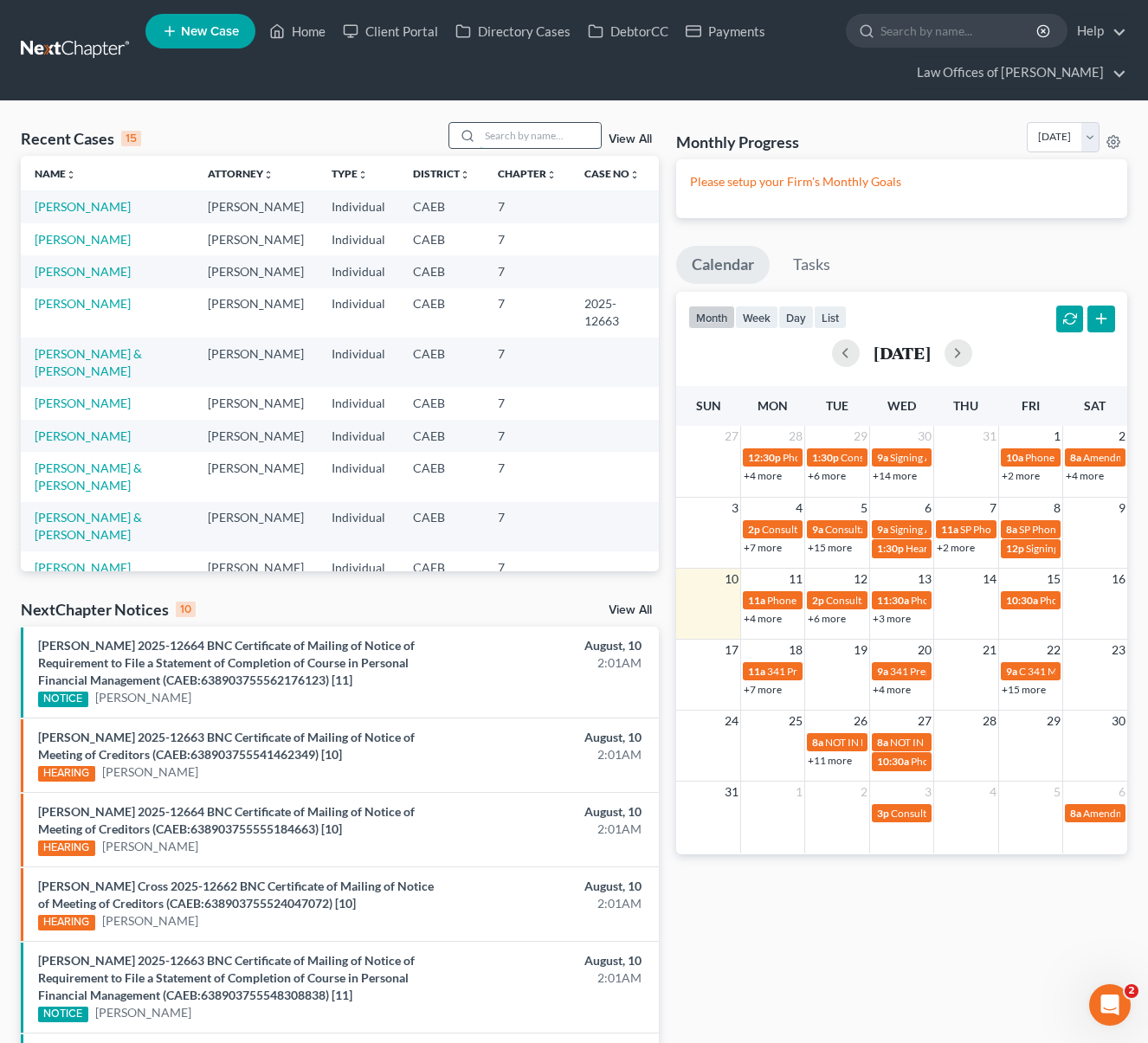
click at [528, 139] on input "search" at bounding box center [540, 136] width 121 height 25
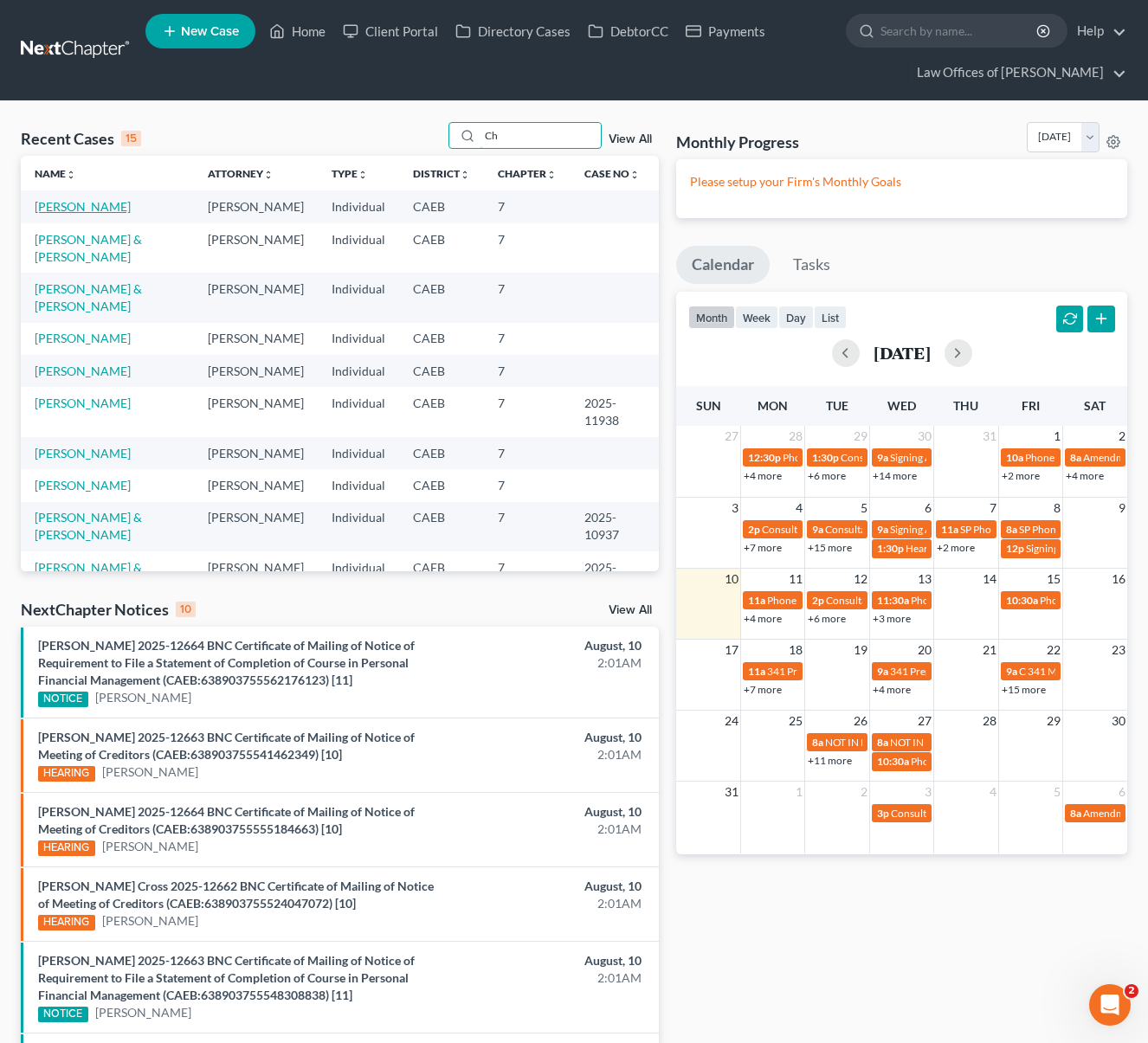
type input "Ch"
click at [96, 203] on link "[PERSON_NAME]" at bounding box center [83, 206] width 96 height 15
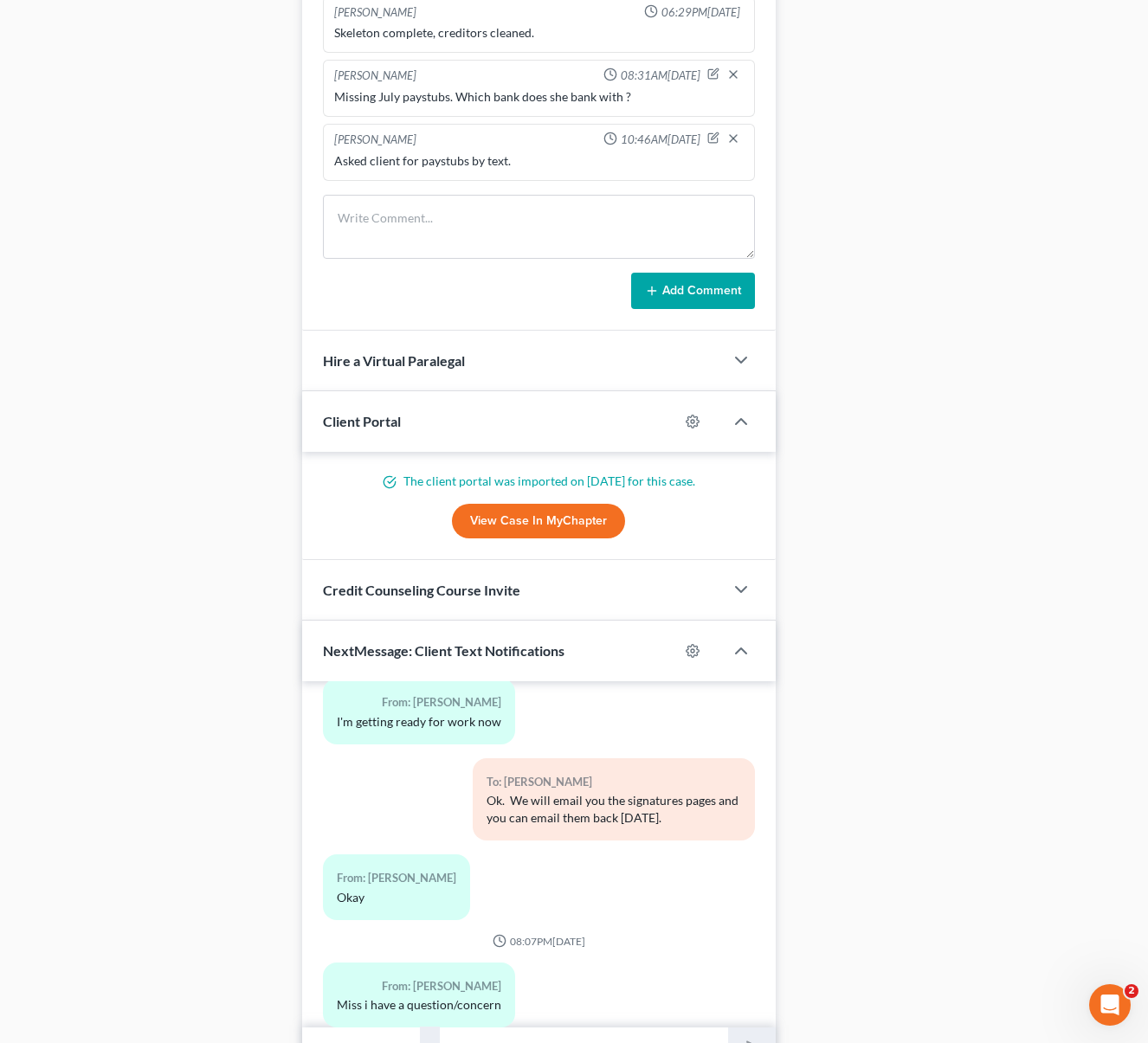
scroll to position [1623, 0]
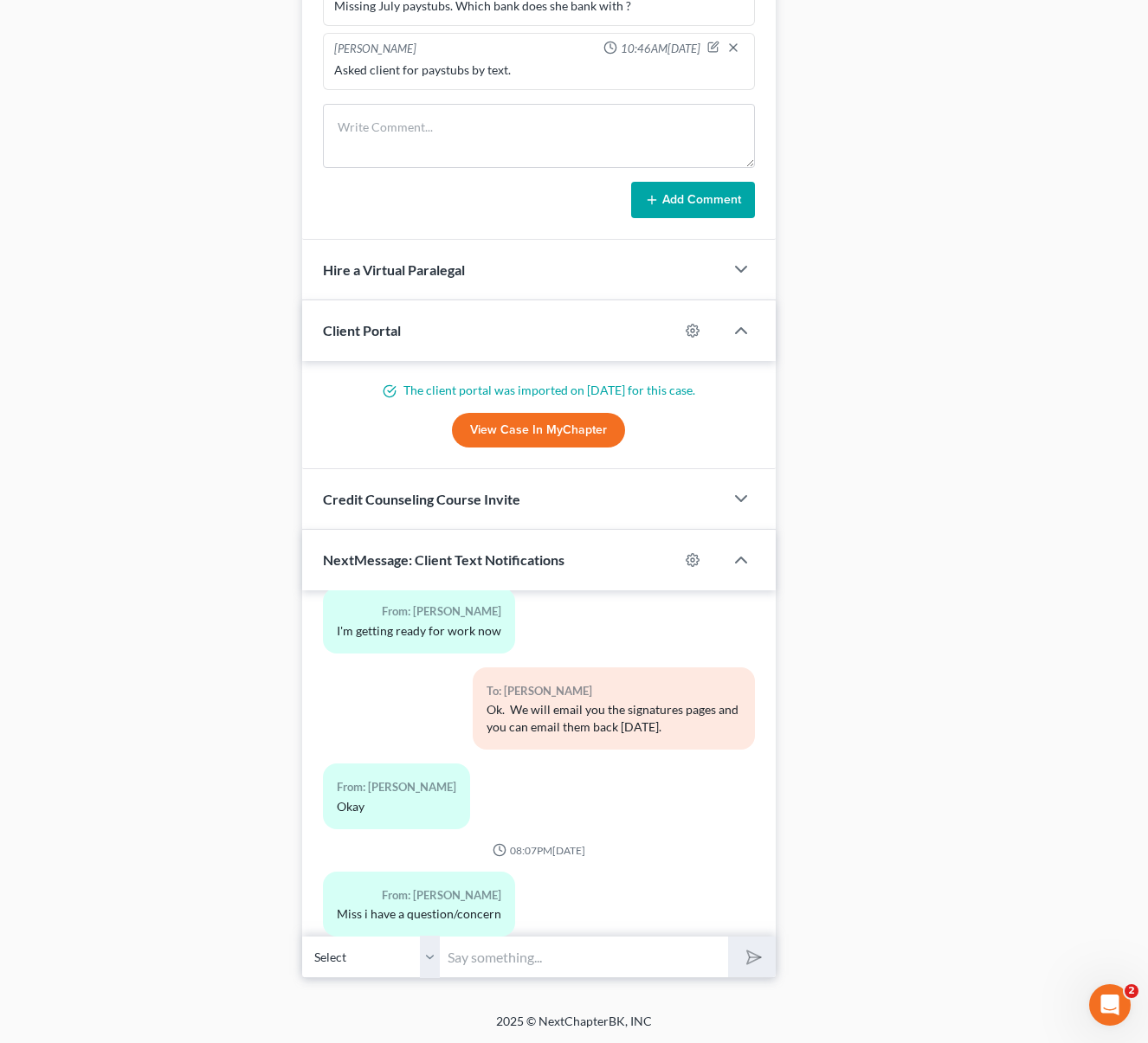
click at [547, 952] on input "text" at bounding box center [585, 956] width 288 height 42
type input "H"
type input "Good morning. What questions do you have ?"
click at [728, 937] on button "submit" at bounding box center [752, 956] width 48 height 40
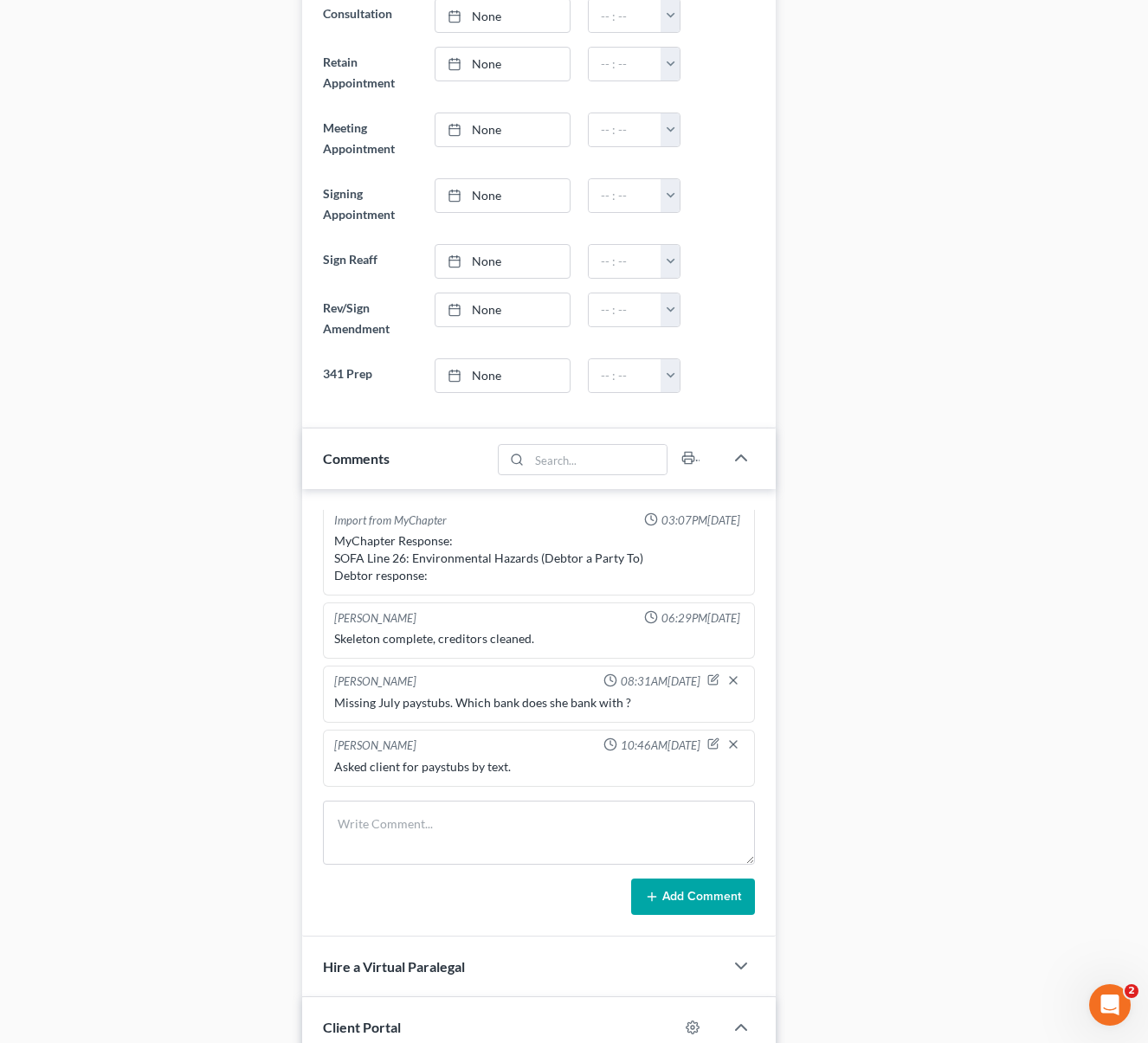
scroll to position [0, 0]
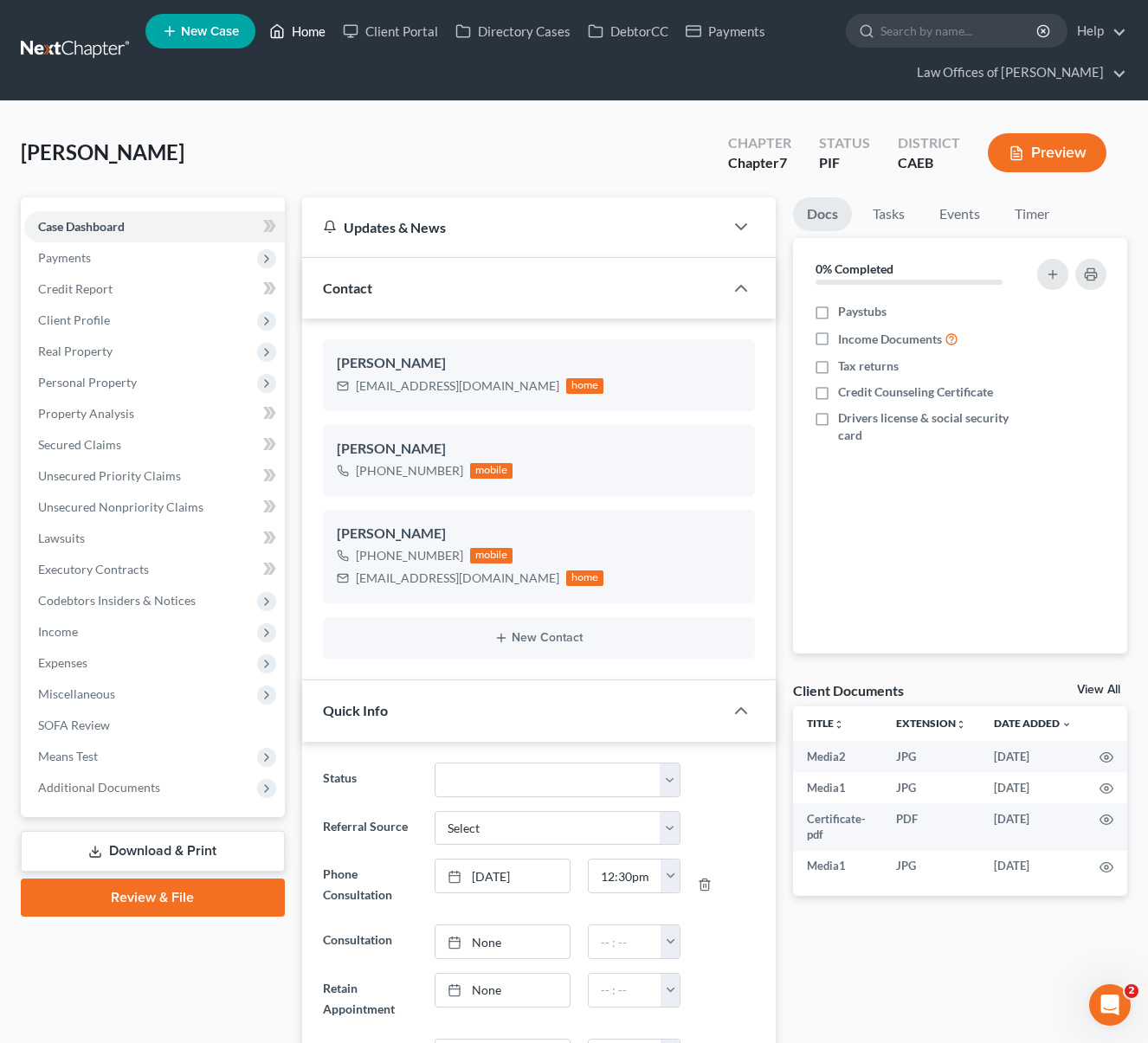
click at [316, 26] on link "Home" at bounding box center [298, 31] width 73 height 31
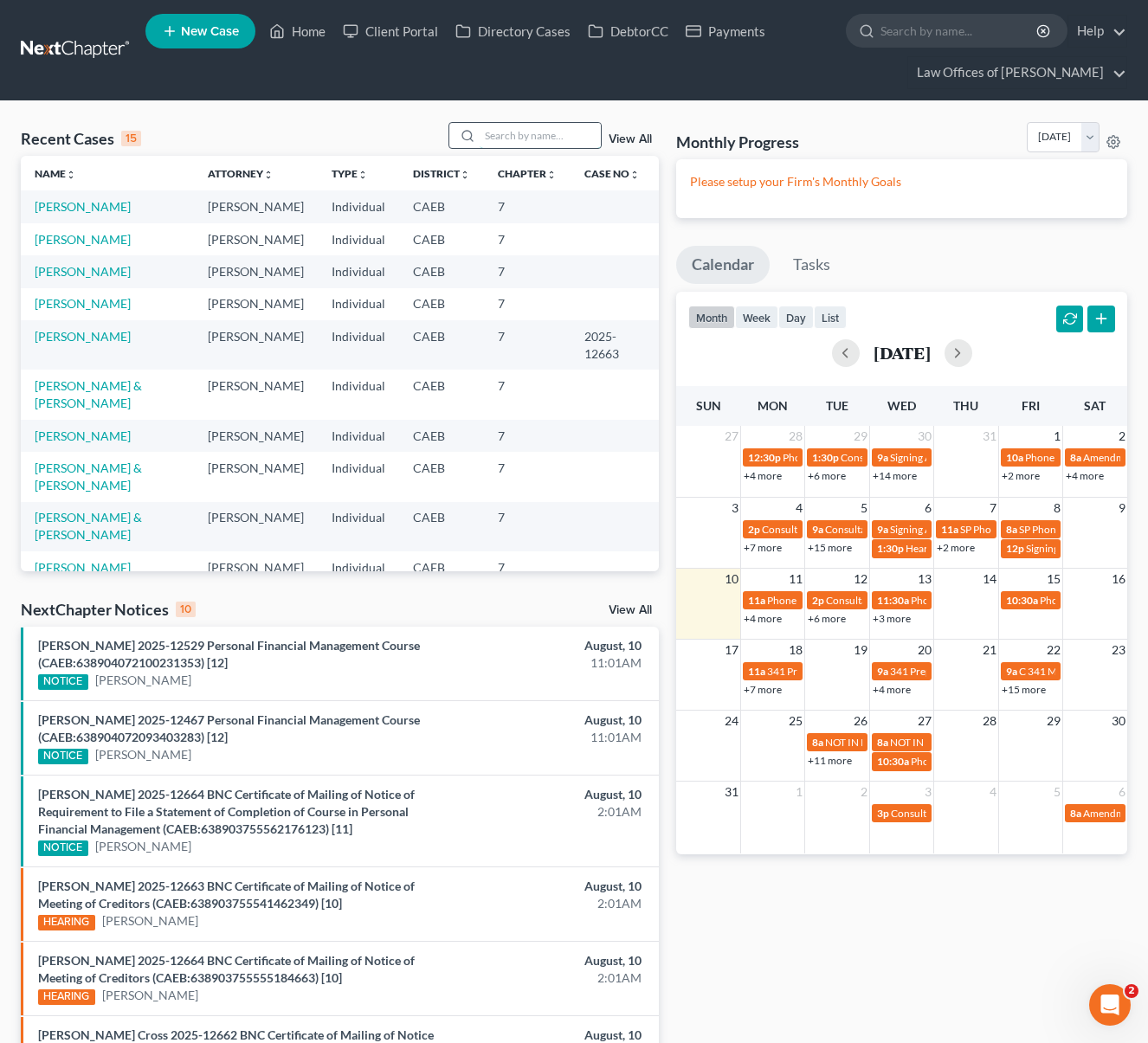
click at [543, 131] on input "search" at bounding box center [540, 136] width 121 height 25
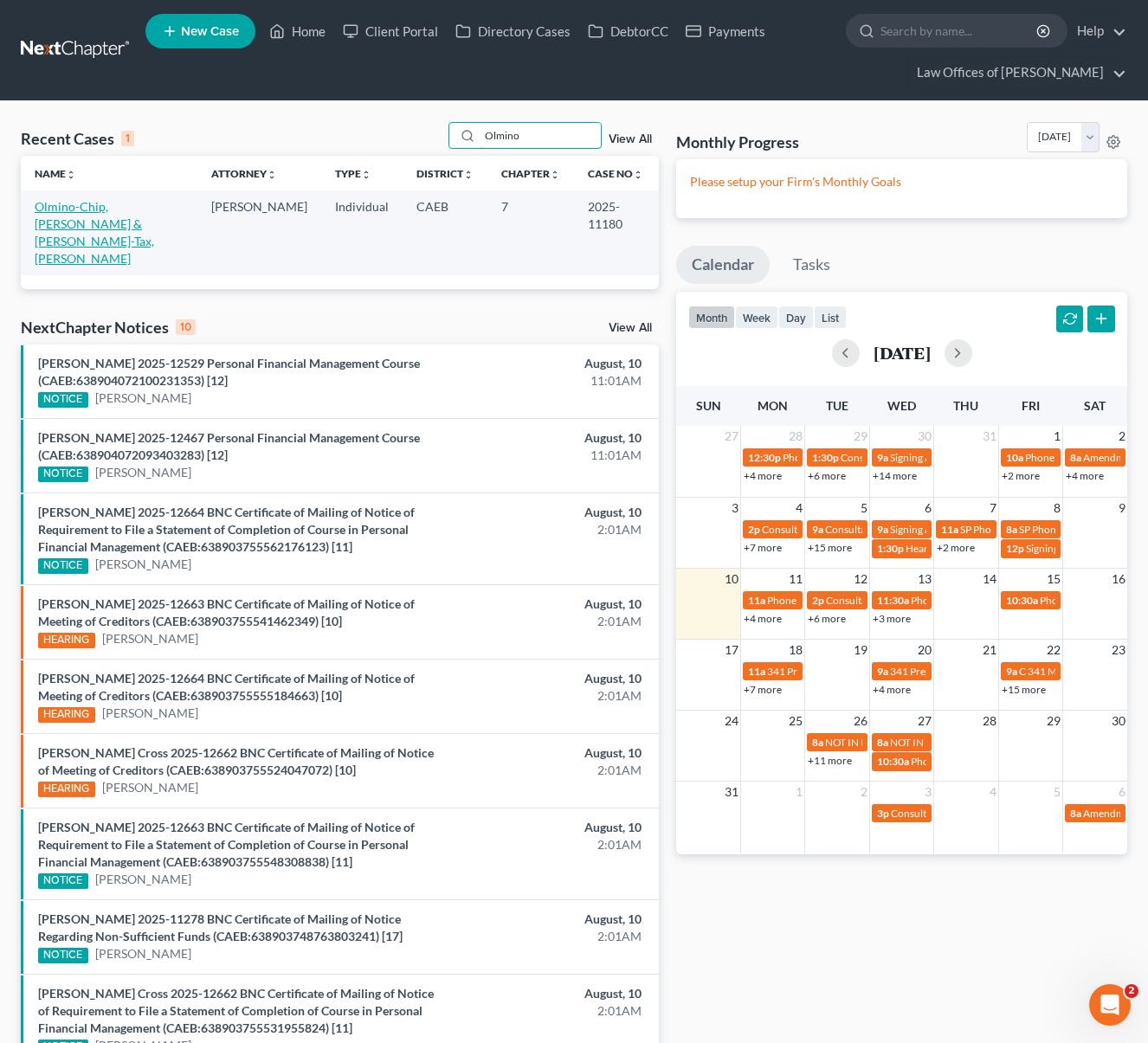
type input "Olmino"
click at [129, 201] on link "Olmino-Chip, [PERSON_NAME] & [PERSON_NAME]-Tax, [PERSON_NAME]" at bounding box center [94, 232] width 120 height 67
select select "4"
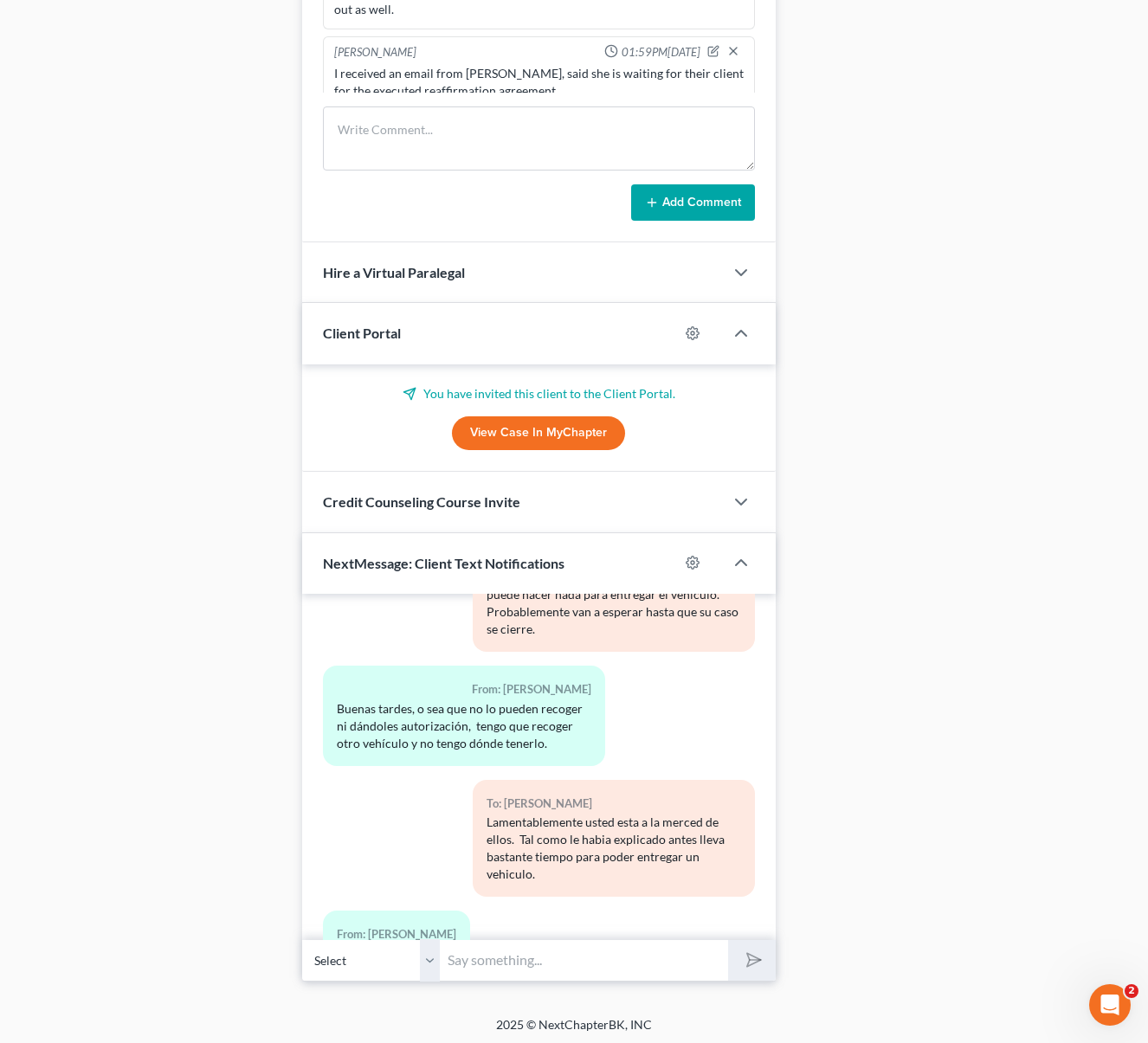
scroll to position [1453, 0]
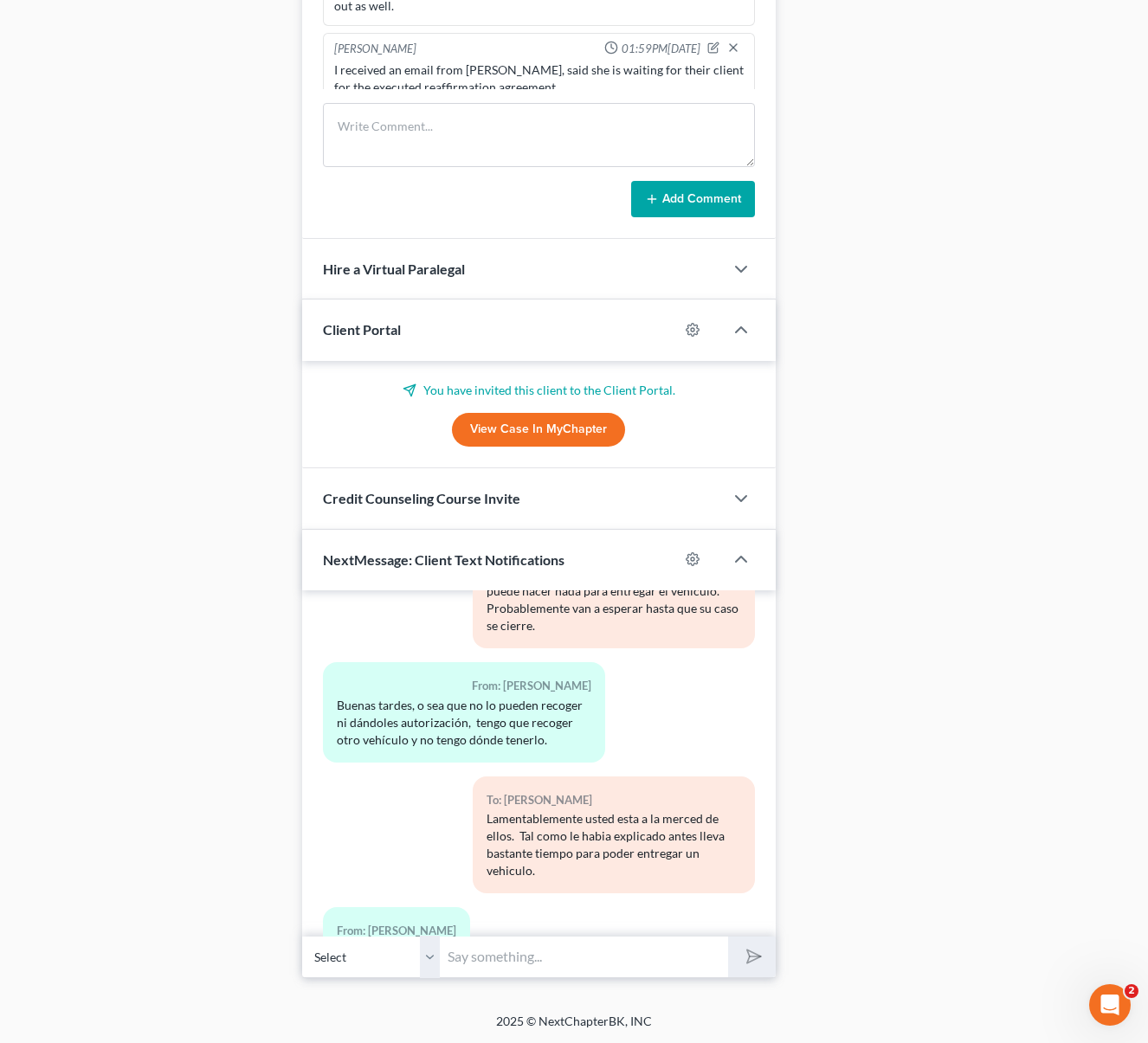
click at [502, 954] on input "text" at bounding box center [585, 956] width 288 height 42
type input "Buenos [PERSON_NAME]. Si, igualmente !"
click at [728, 937] on button "submit" at bounding box center [752, 956] width 48 height 40
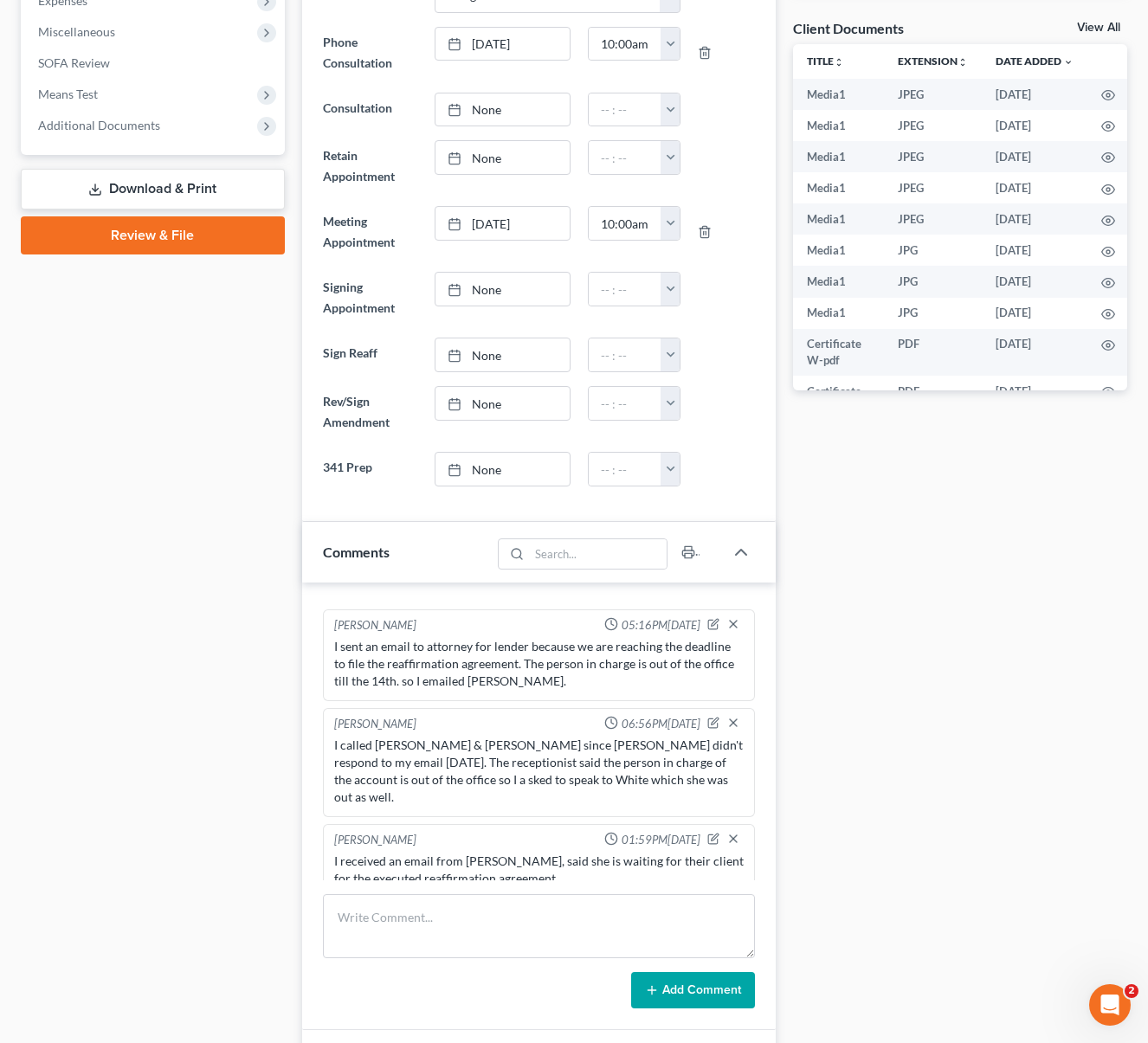
scroll to position [191, 0]
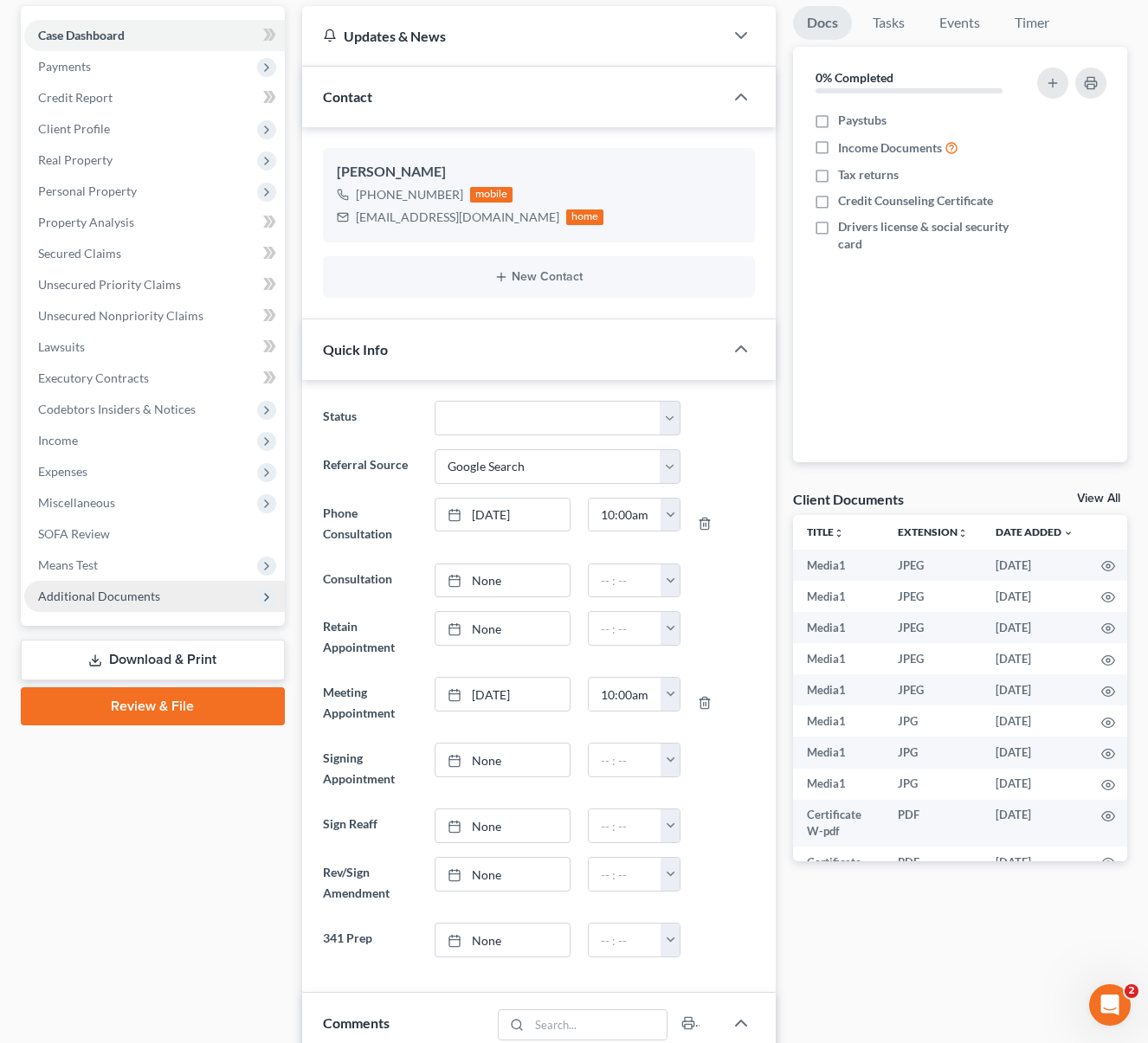
click at [123, 602] on span "Additional Documents" at bounding box center [99, 596] width 122 height 15
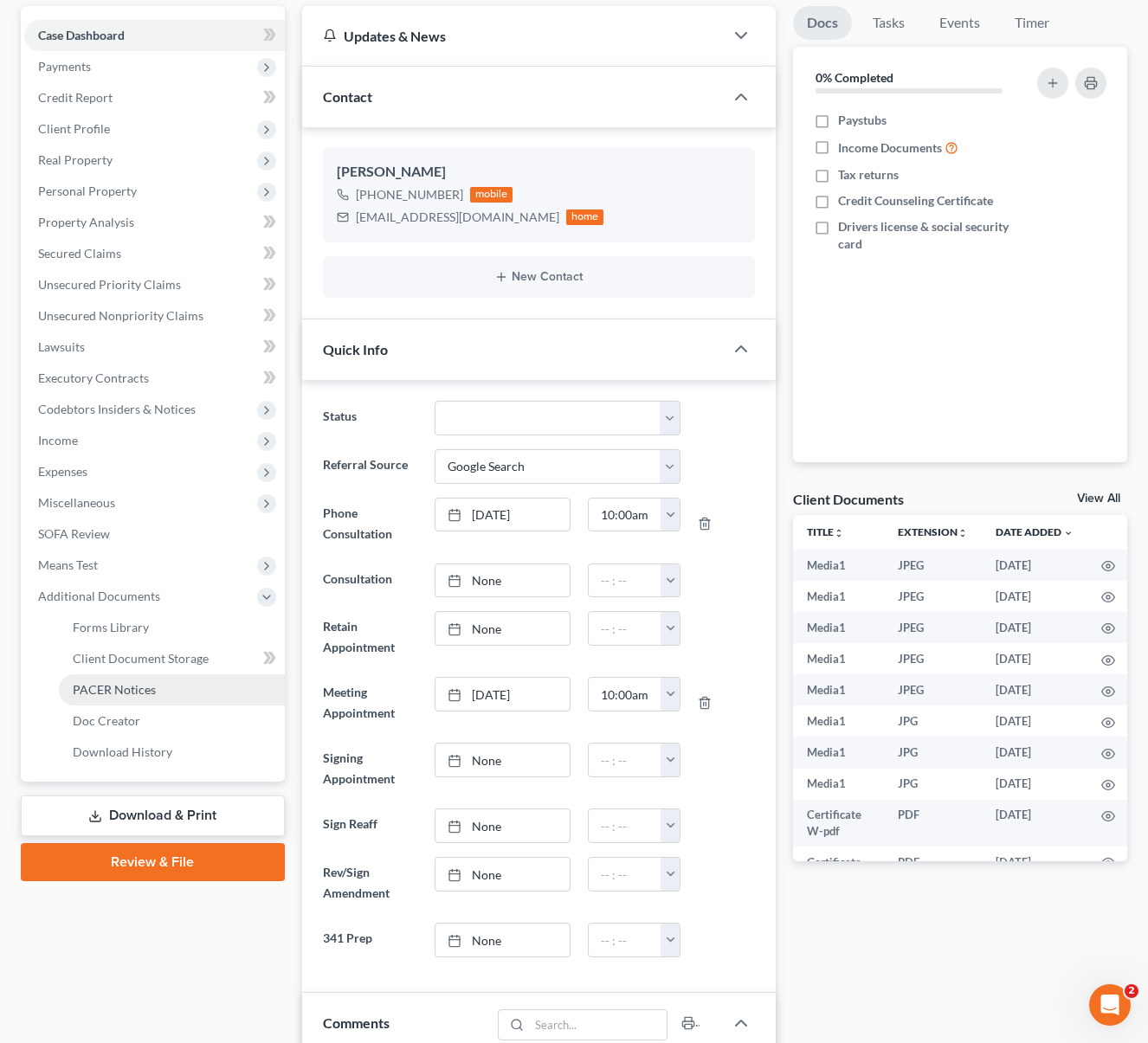
click at [113, 683] on span "PACER Notices" at bounding box center [114, 689] width 83 height 15
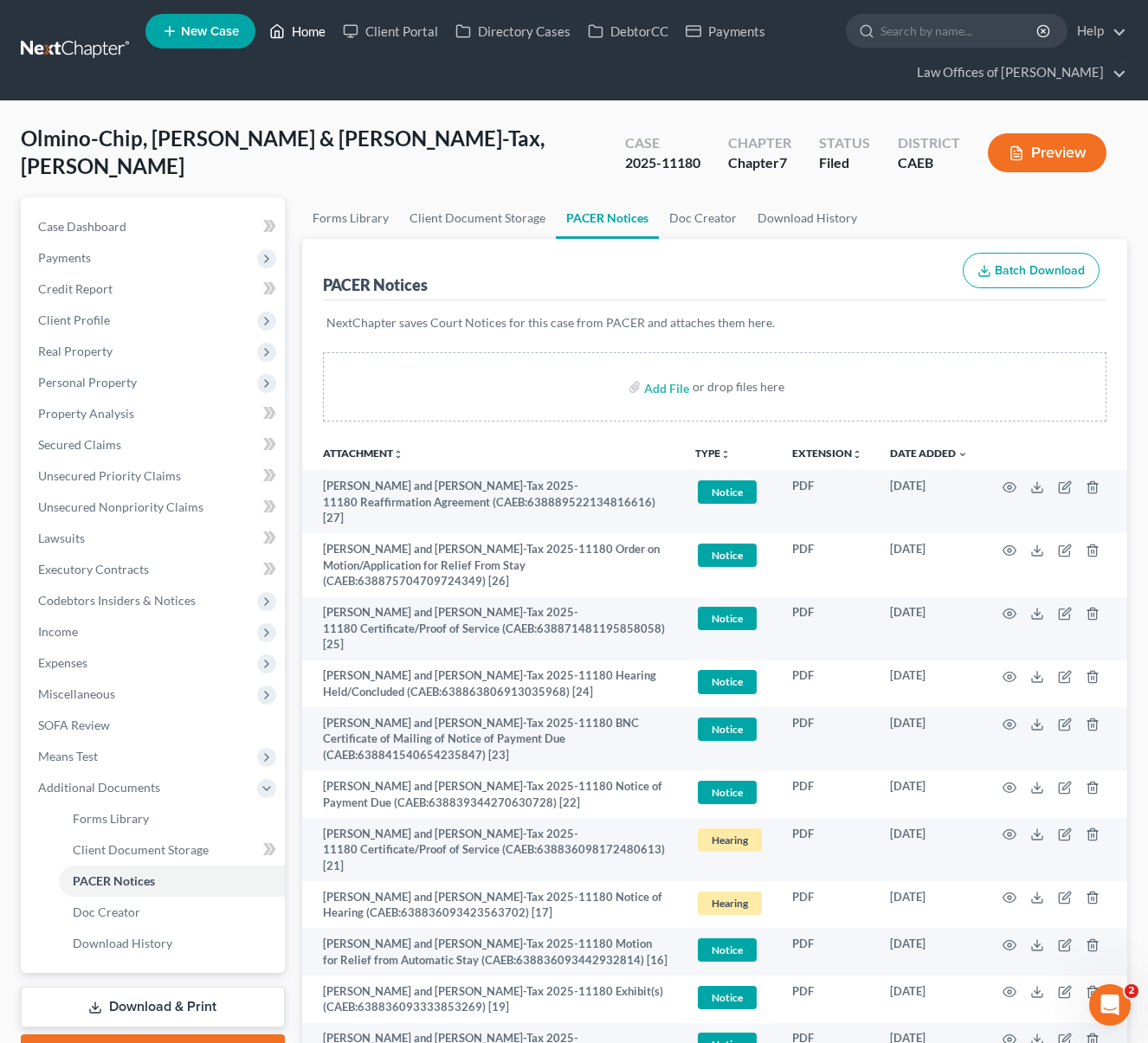
click at [307, 38] on link "Home" at bounding box center [298, 31] width 73 height 31
